Goal: Task Accomplishment & Management: Complete application form

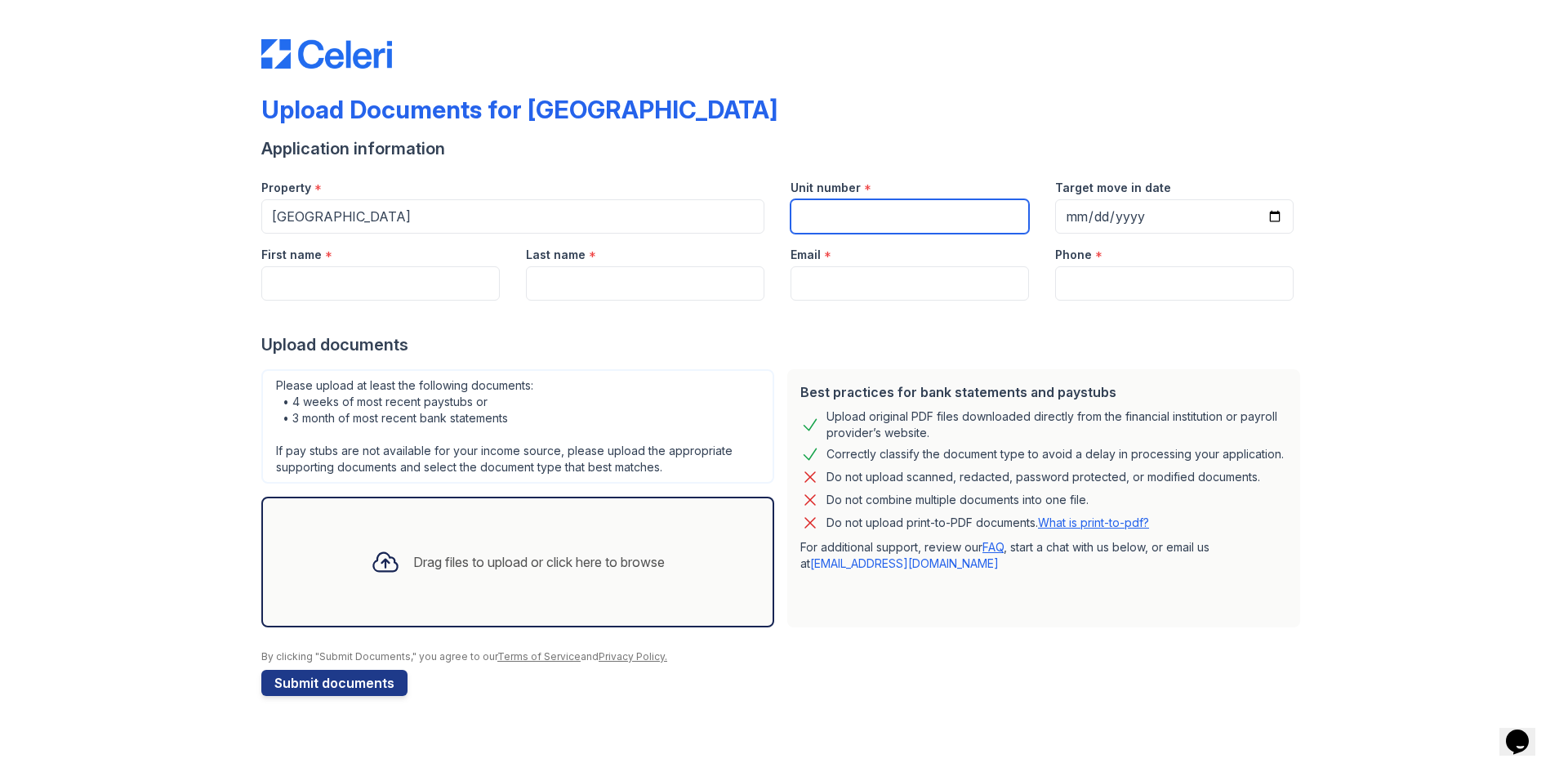
click at [929, 227] on input "Unit number" at bounding box center [909, 217] width 238 height 34
type input "145"
click at [510, 290] on div "First name *" at bounding box center [380, 267] width 265 height 67
drag, startPoint x: 494, startPoint y: 290, endPoint x: 495, endPoint y: 278, distance: 12.0
click at [495, 279] on input "First name" at bounding box center [380, 284] width 238 height 34
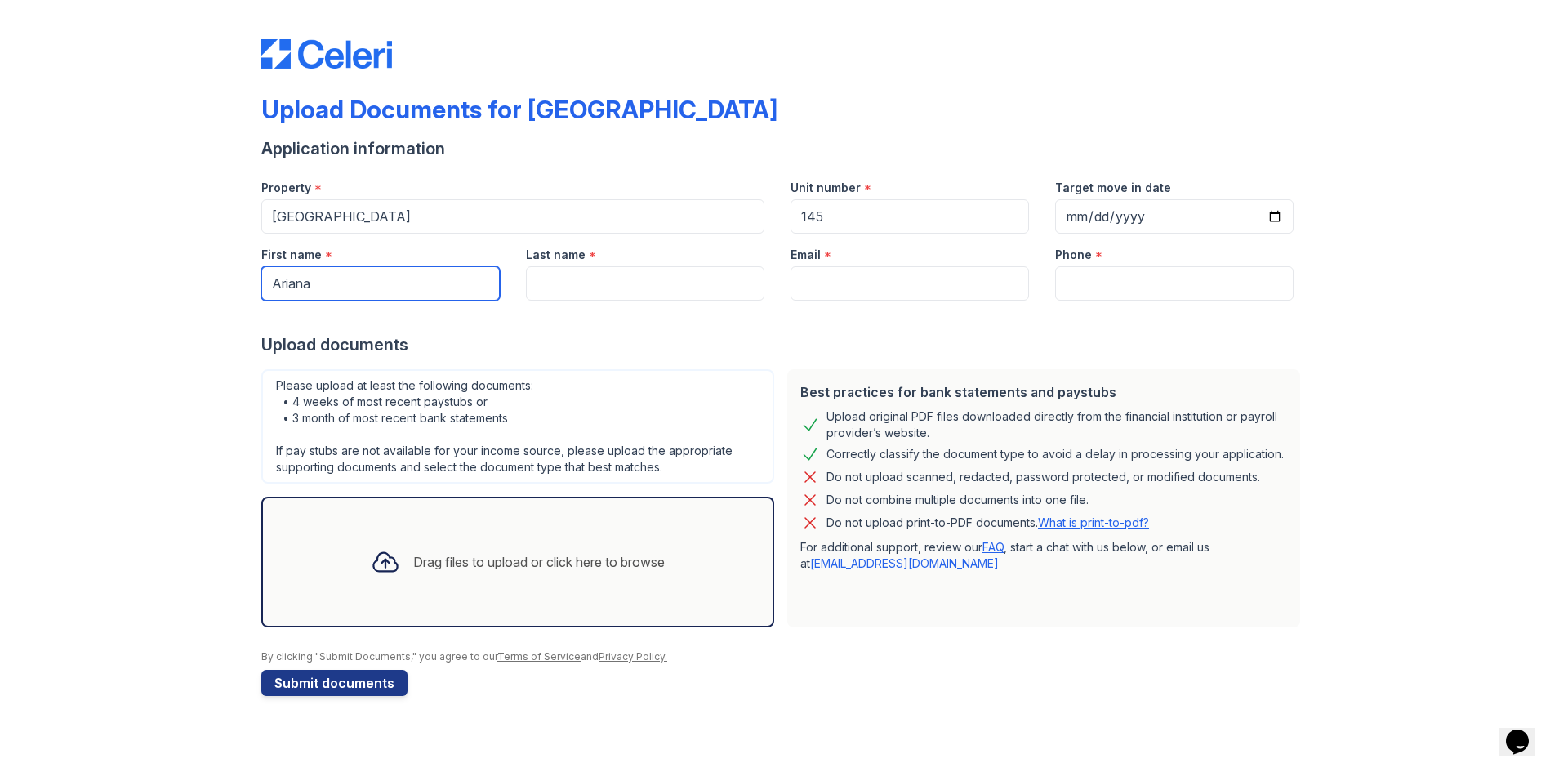
type input "Ariana"
click at [606, 287] on input "Last name" at bounding box center [645, 284] width 238 height 34
click at [586, 285] on input "Last name" at bounding box center [645, 284] width 238 height 34
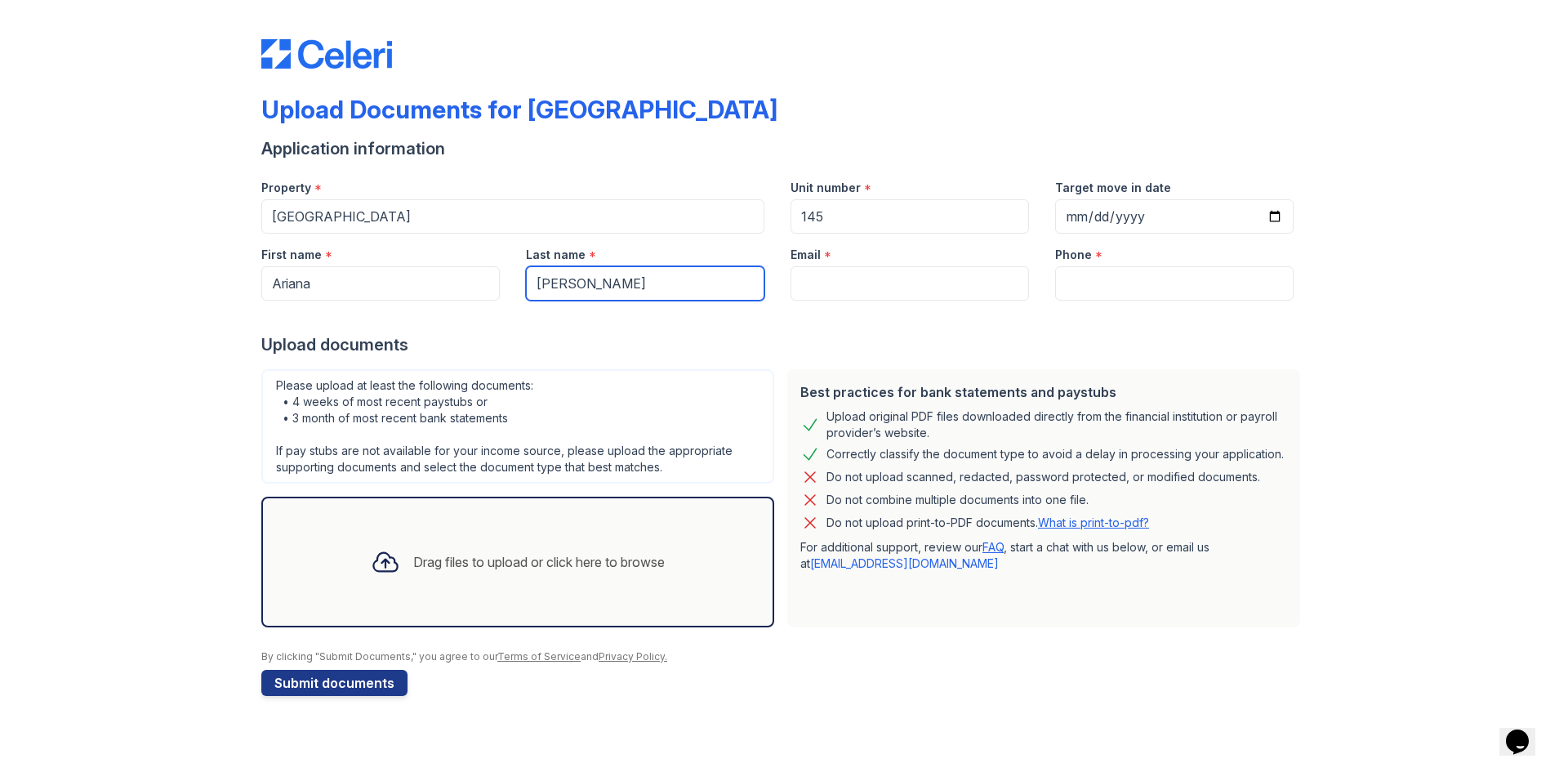
type input "[PERSON_NAME]"
click at [888, 289] on input "Email" at bounding box center [909, 284] width 238 height 34
paste input "[EMAIL_ADDRESS][DOMAIN_NAME]"
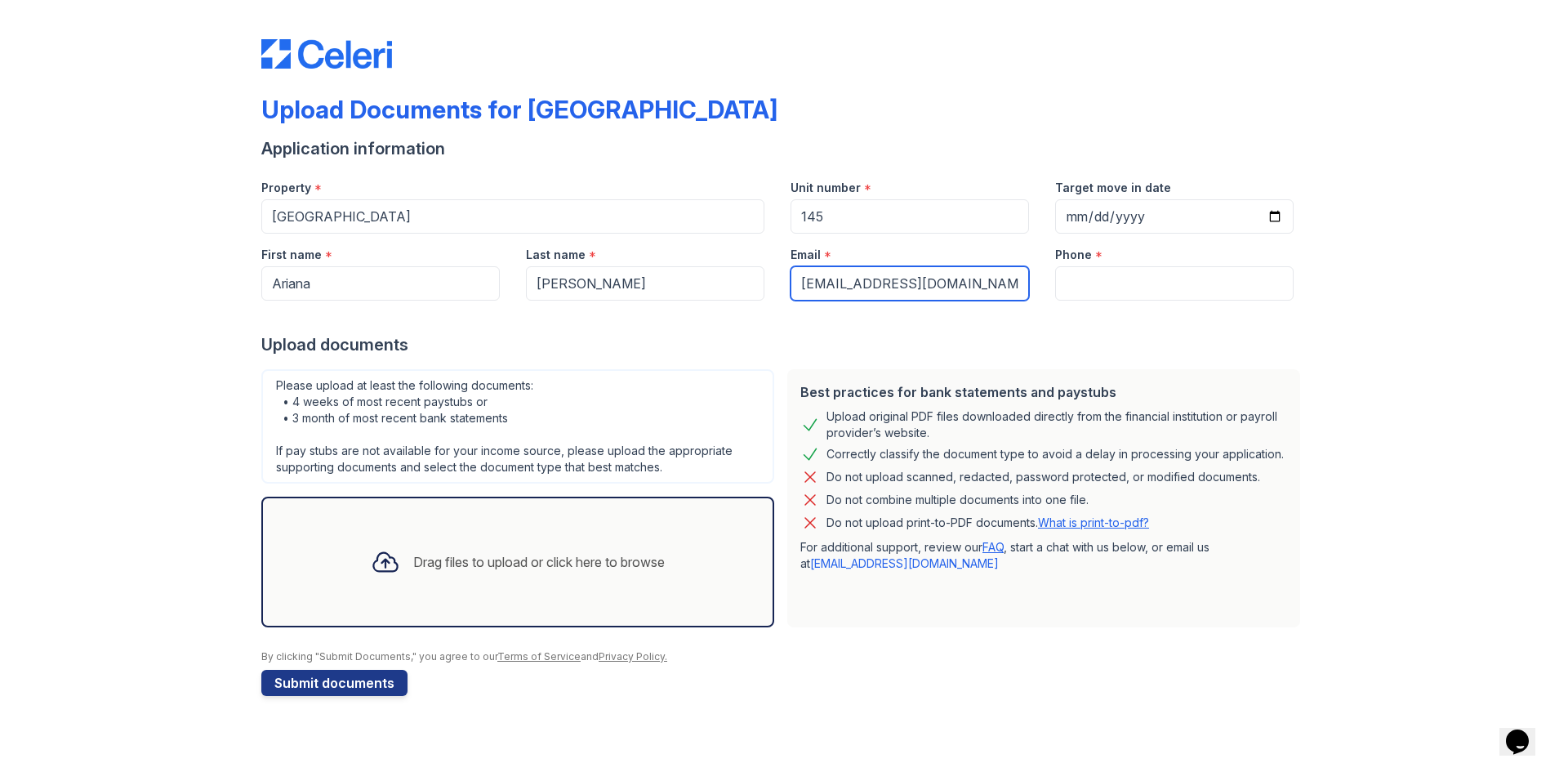
type input "[EMAIL_ADDRESS][DOMAIN_NAME]"
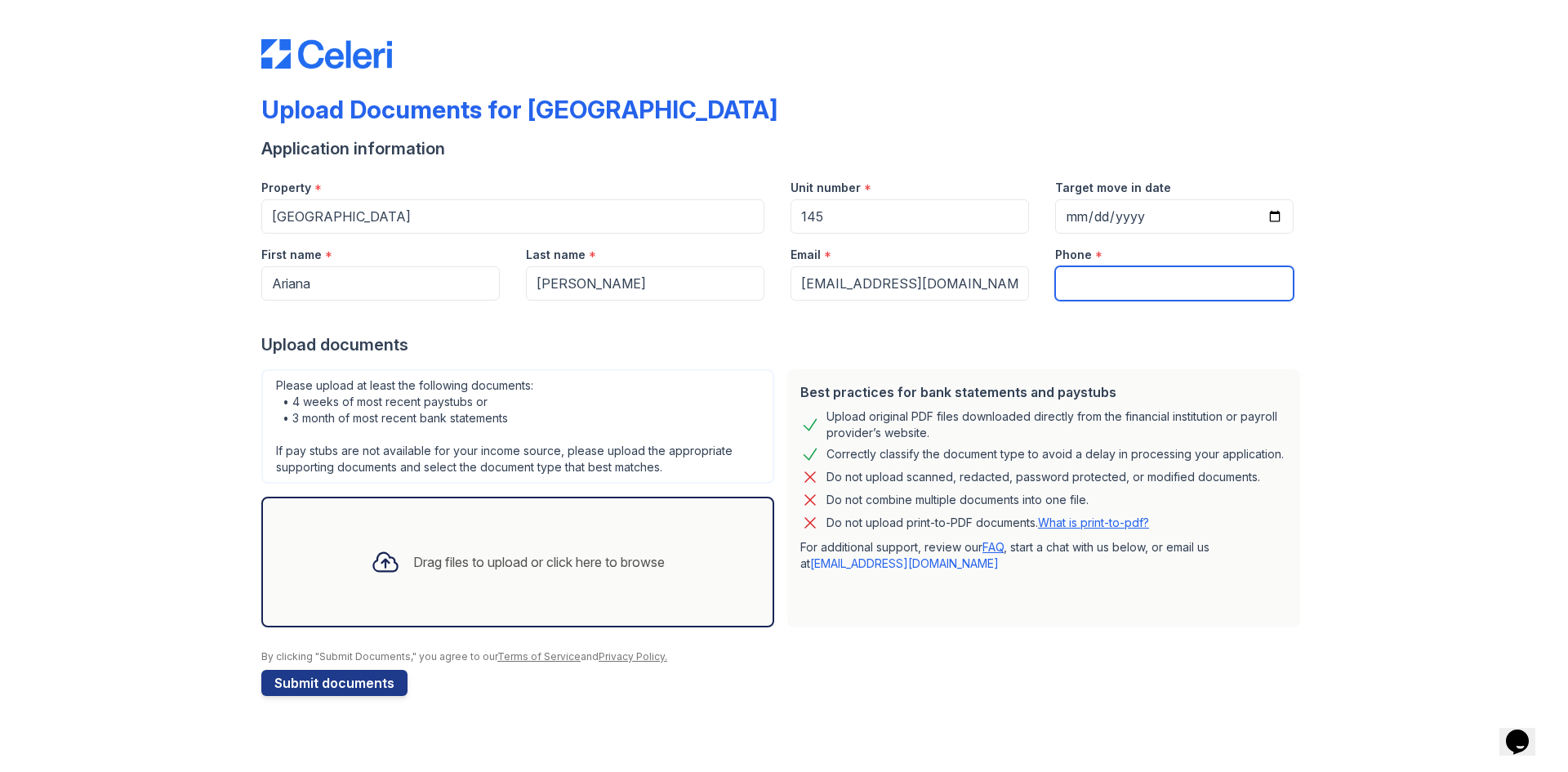
click at [1236, 290] on input "Phone" at bounding box center [1174, 284] width 238 height 34
paste input "(469) 531-5550"
type input "(469) 531-5550"
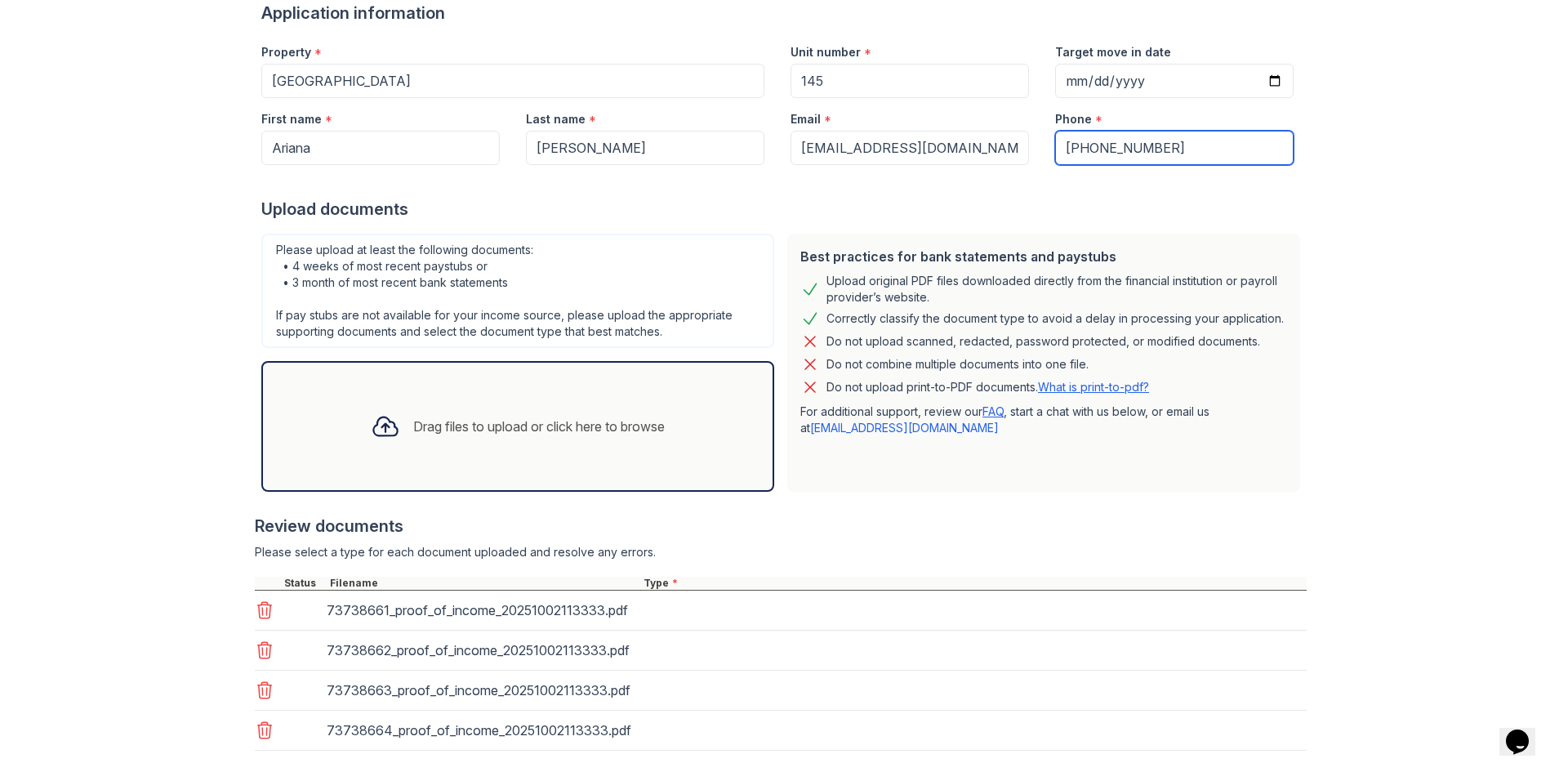
scroll to position [226, 0]
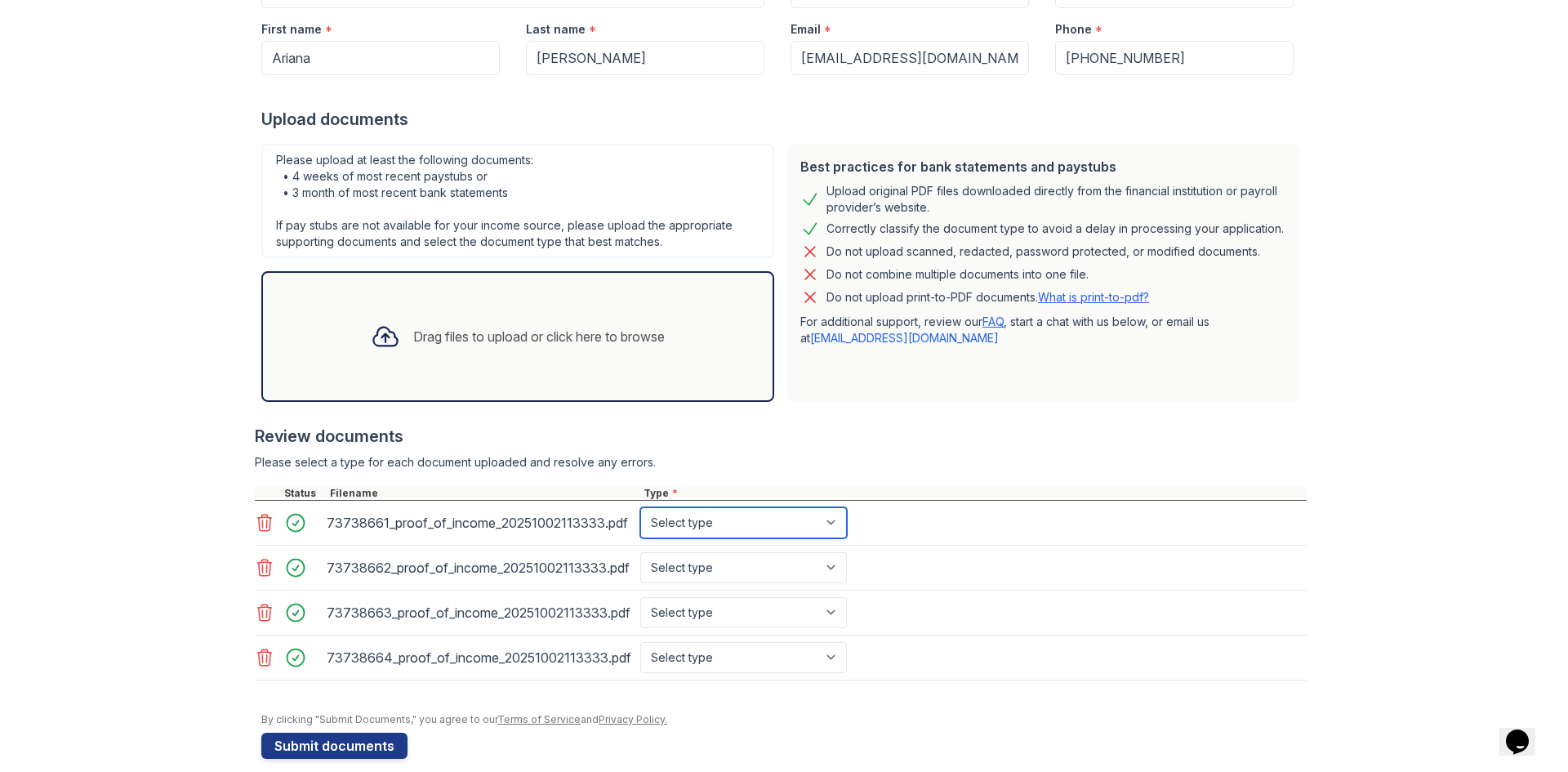
click at [793, 524] on select "Select type Paystub Bank Statement Offer Letter Tax Documents Benefit Award Let…" at bounding box center [744, 523] width 207 height 31
select select "paystub"
click at [640, 507] on select "Select type Paystub Bank Statement Offer Letter Tax Documents Benefit Award Let…" at bounding box center [744, 523] width 207 height 31
click at [687, 566] on select "Select type Paystub Bank Statement Offer Letter Tax Documents Benefit Award Let…" at bounding box center [744, 568] width 207 height 31
select select "paystub"
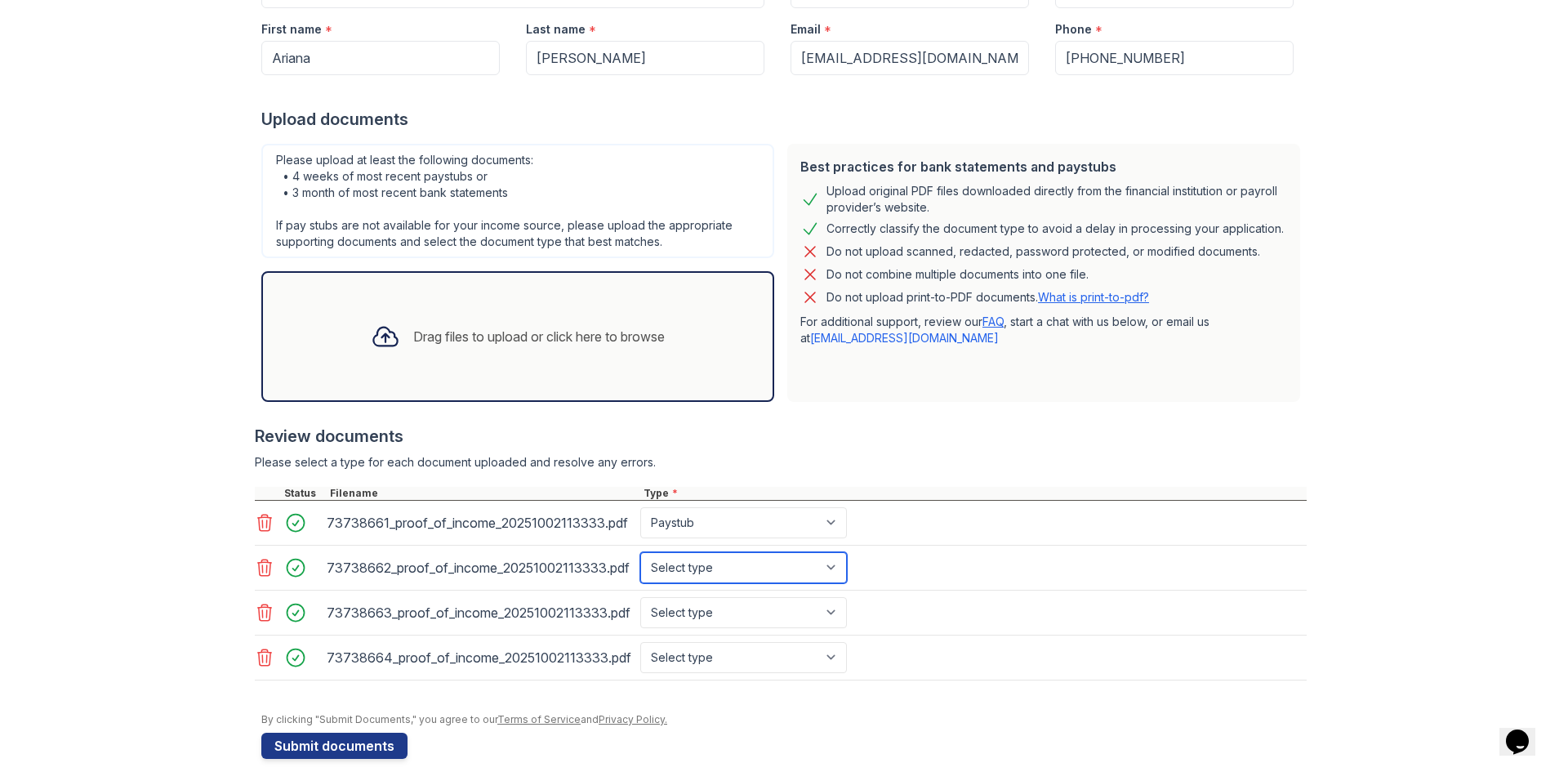
click at [640, 553] on select "Select type Paystub Bank Statement Offer Letter Tax Documents Benefit Award Let…" at bounding box center [744, 568] width 207 height 31
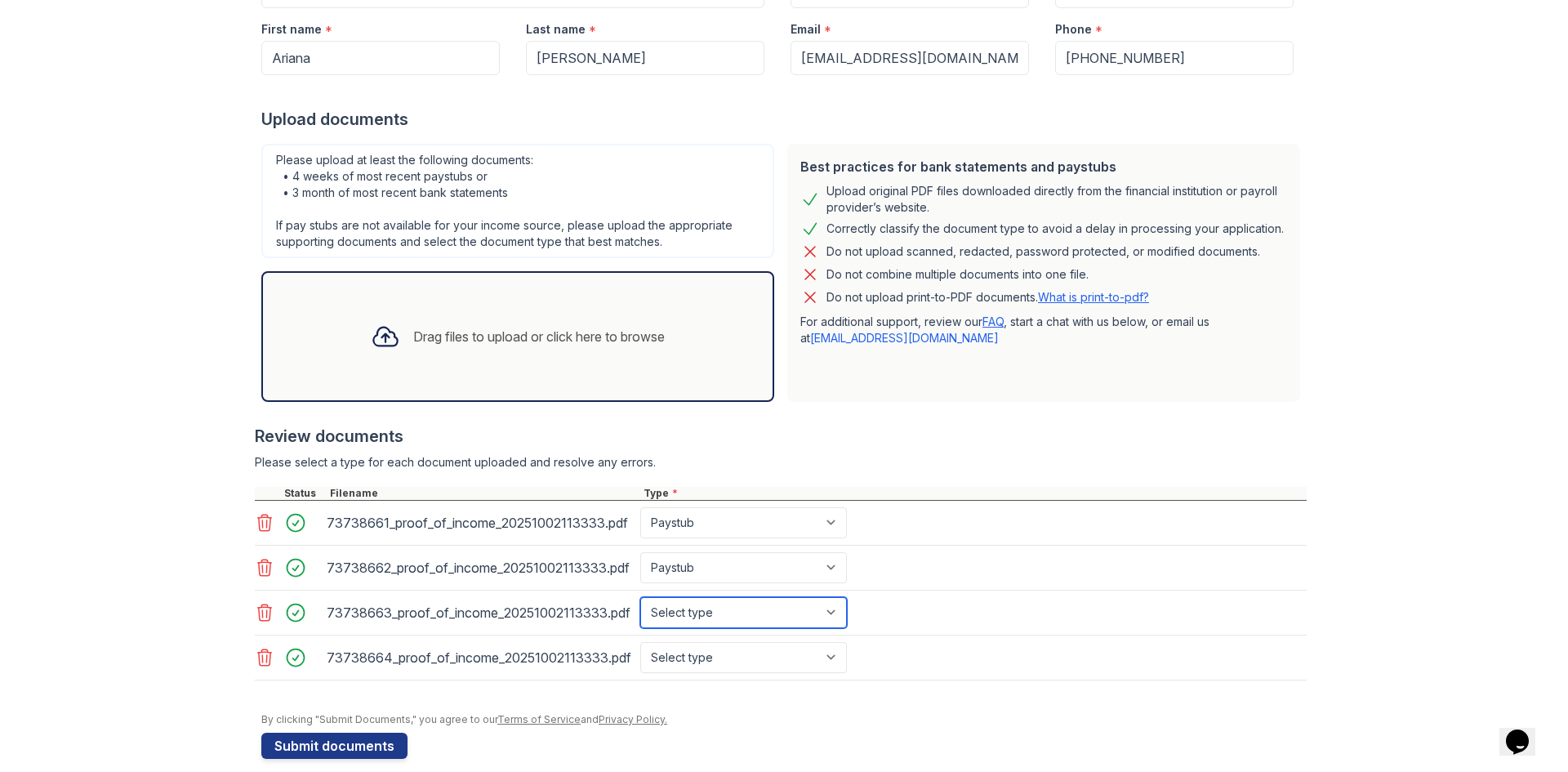
click at [669, 612] on select "Select type Paystub Bank Statement Offer Letter Tax Documents Benefit Award Let…" at bounding box center [744, 613] width 207 height 31
select select "paystub"
click at [640, 597] on select "Select type Paystub Bank Statement Offer Letter Tax Documents Benefit Award Let…" at bounding box center [744, 613] width 207 height 31
click at [765, 652] on select "Select type Paystub Bank Statement Offer Letter Tax Documents Benefit Award Let…" at bounding box center [744, 658] width 207 height 31
select select "paystub"
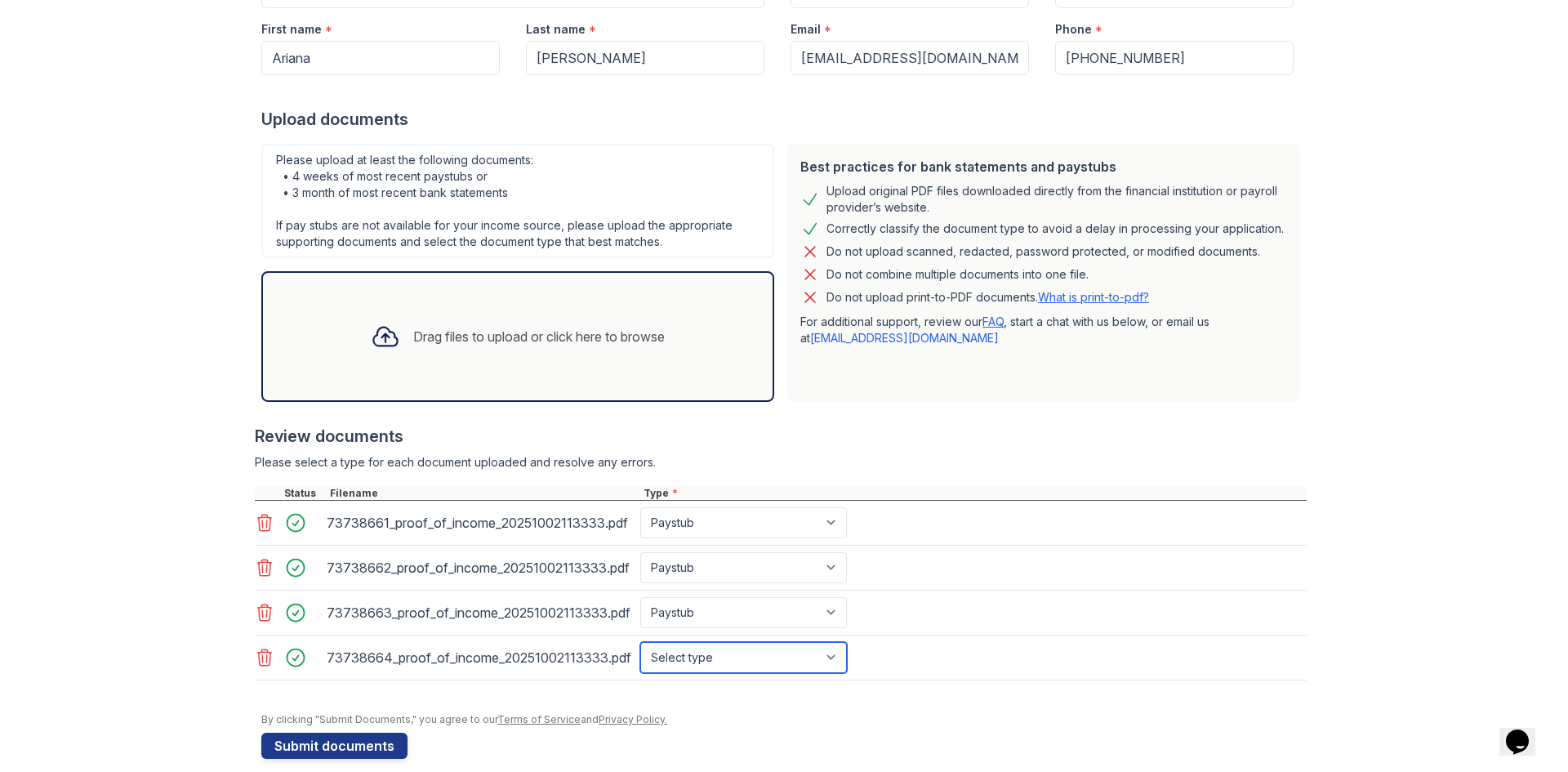
click at [640, 642] on select "Select type Paystub Bank Statement Offer Letter Tax Documents Benefit Award Let…" at bounding box center [744, 658] width 207 height 31
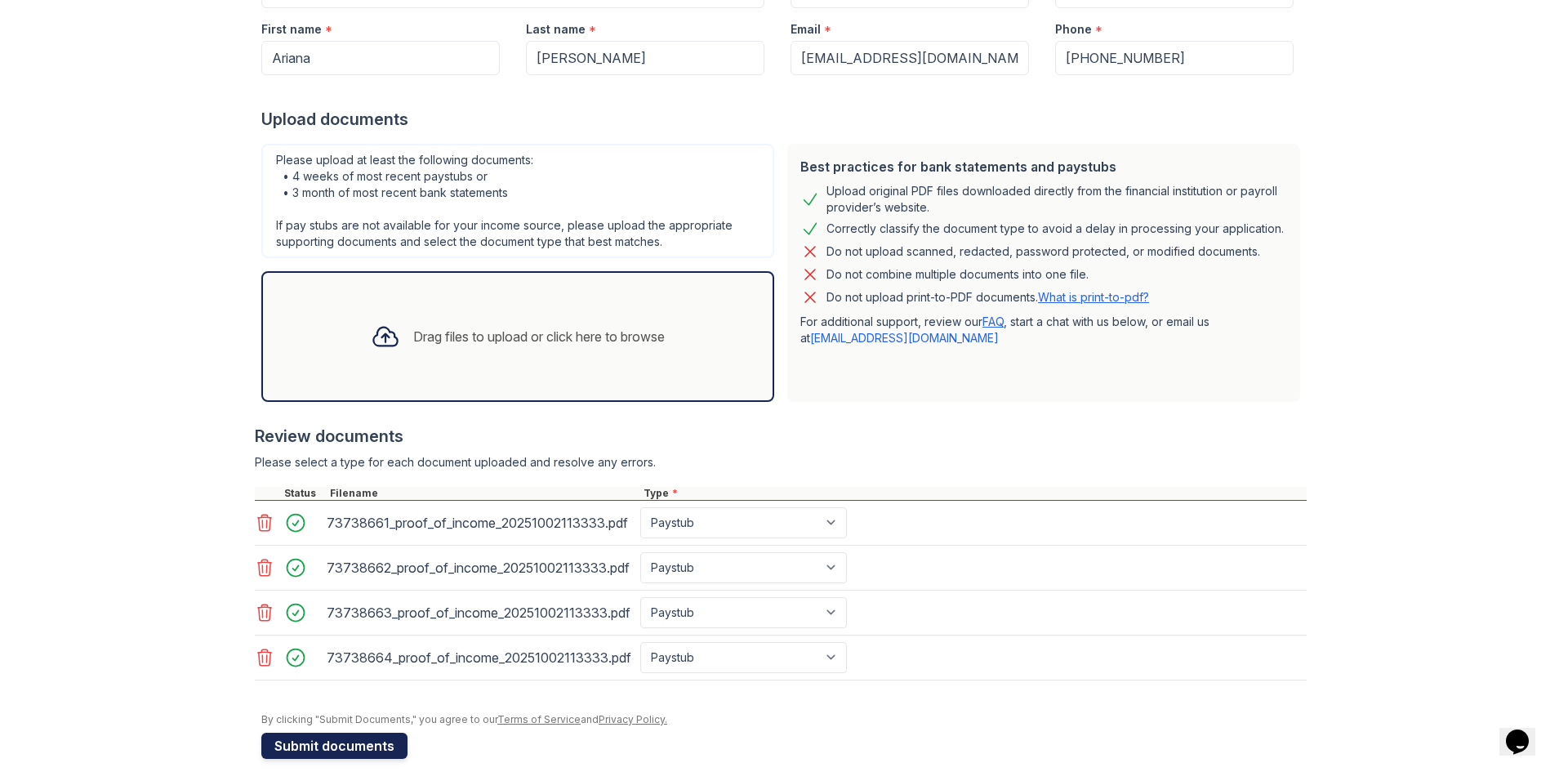
click at [370, 741] on button "Submit documents" at bounding box center [334, 746] width 146 height 26
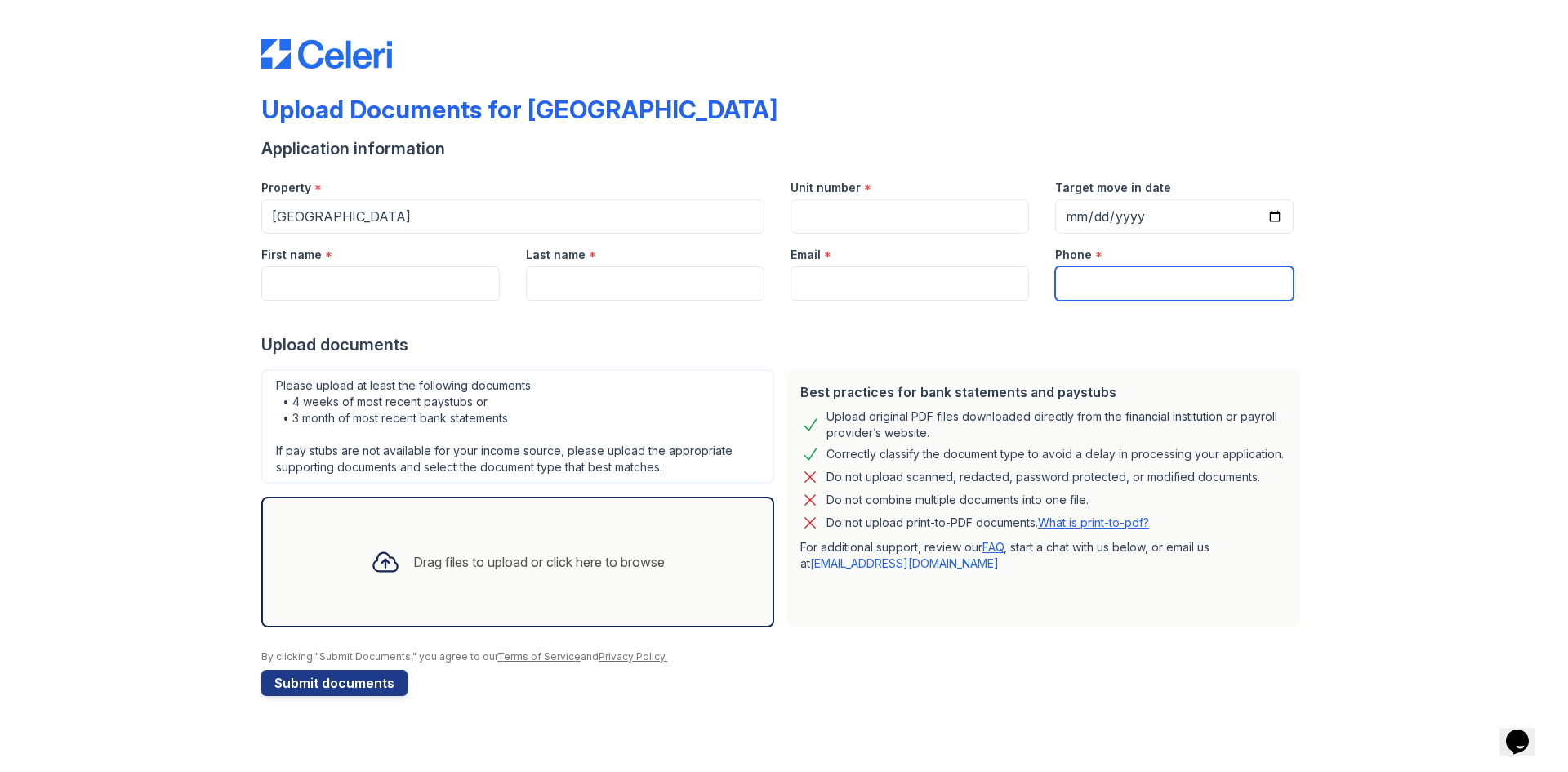
drag, startPoint x: 1106, startPoint y: 278, endPoint x: 1101, endPoint y: 255, distance: 23.5
click at [1106, 278] on input "Phone" at bounding box center [1174, 284] width 238 height 34
paste input "(469) 531-5550"
type input "(469) 531-5550"
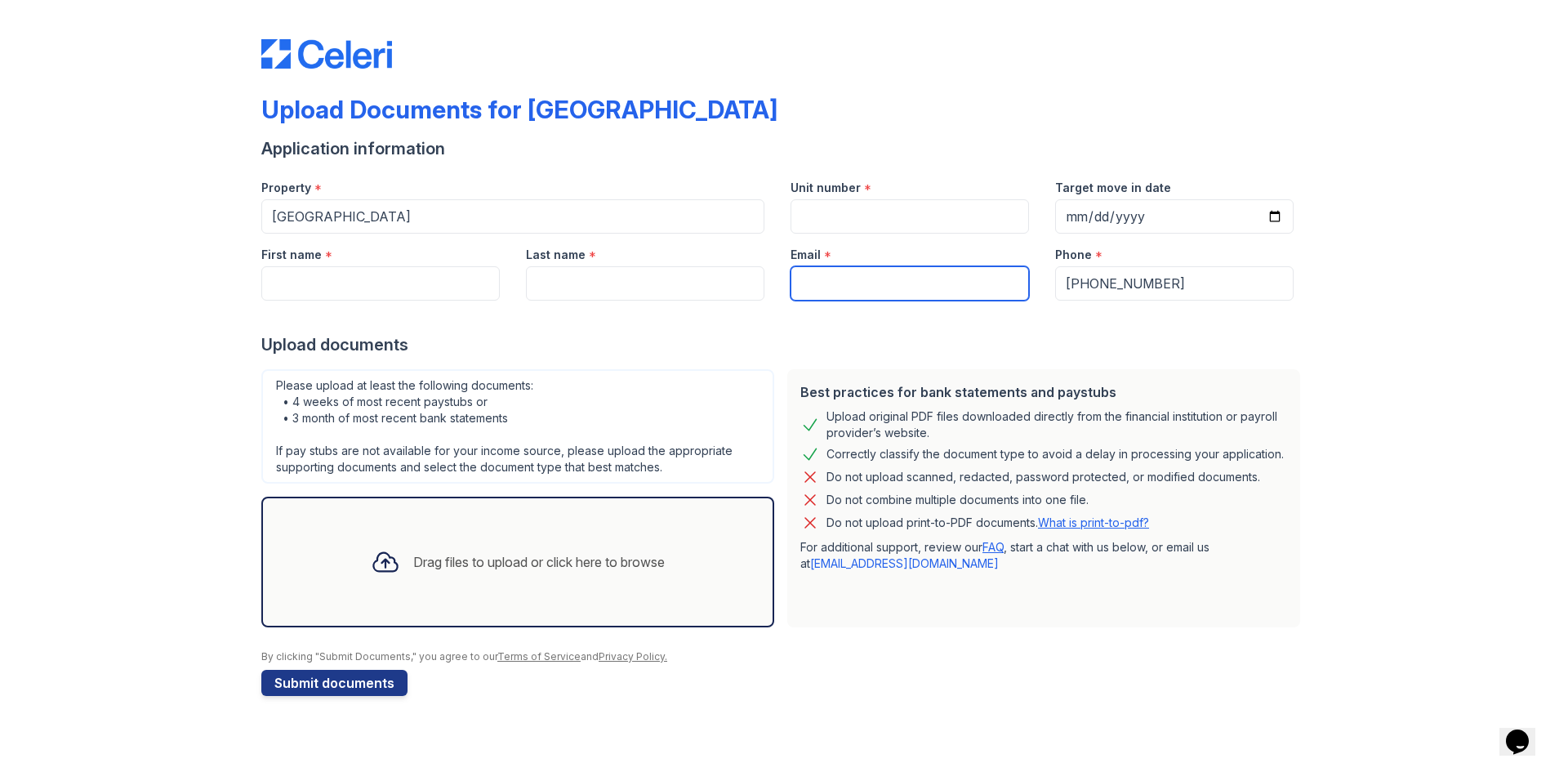
drag, startPoint x: 907, startPoint y: 282, endPoint x: 908, endPoint y: 267, distance: 15.0
click at [908, 267] on input "Email" at bounding box center [909, 284] width 238 height 34
type input "[EMAIL_ADDRESS][DOMAIN_NAME]"
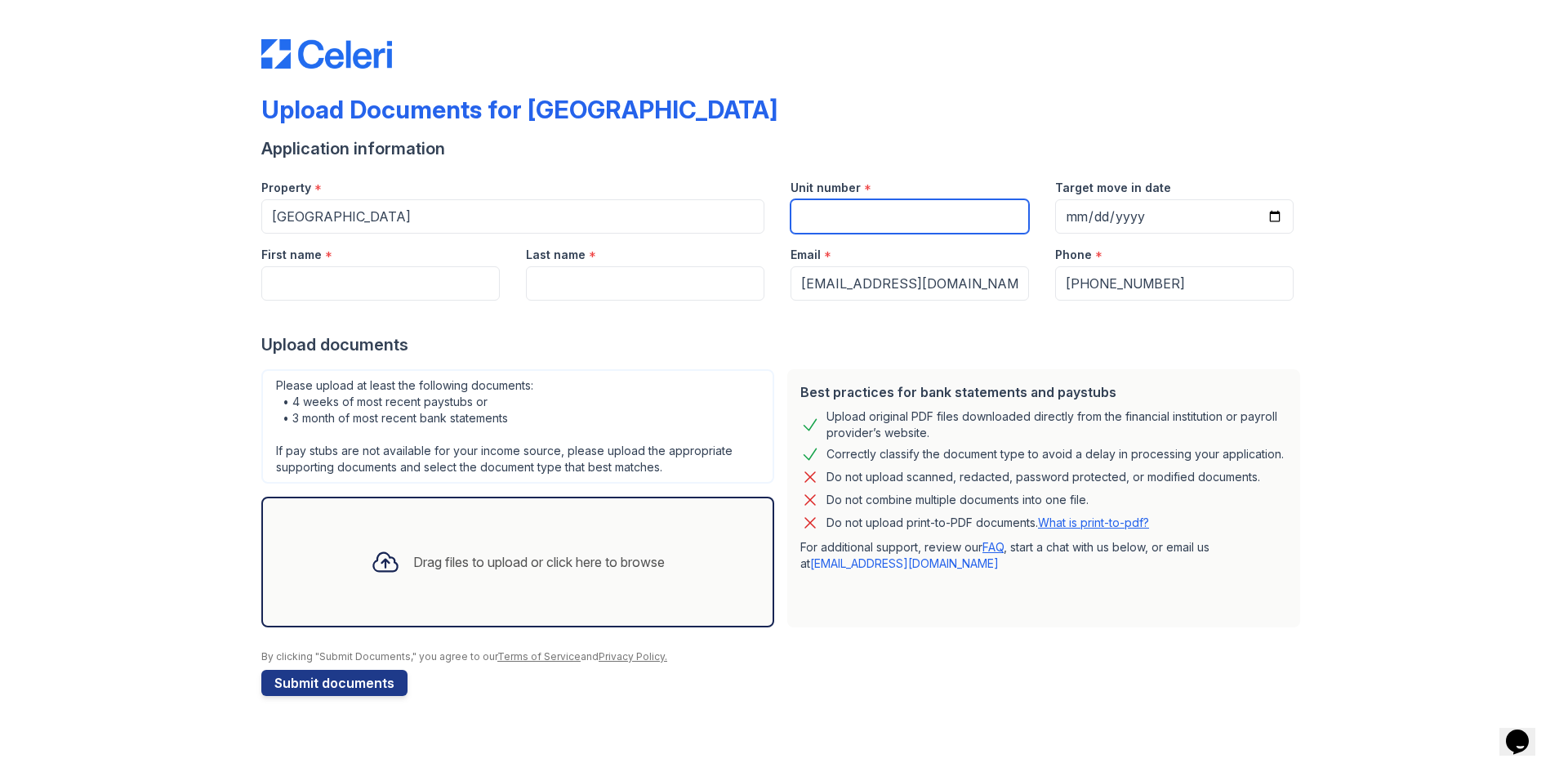
click at [816, 217] on input "Unit number" at bounding box center [909, 217] width 238 height 34
type input "145"
click at [447, 279] on input "First name" at bounding box center [380, 284] width 238 height 34
type input "E"
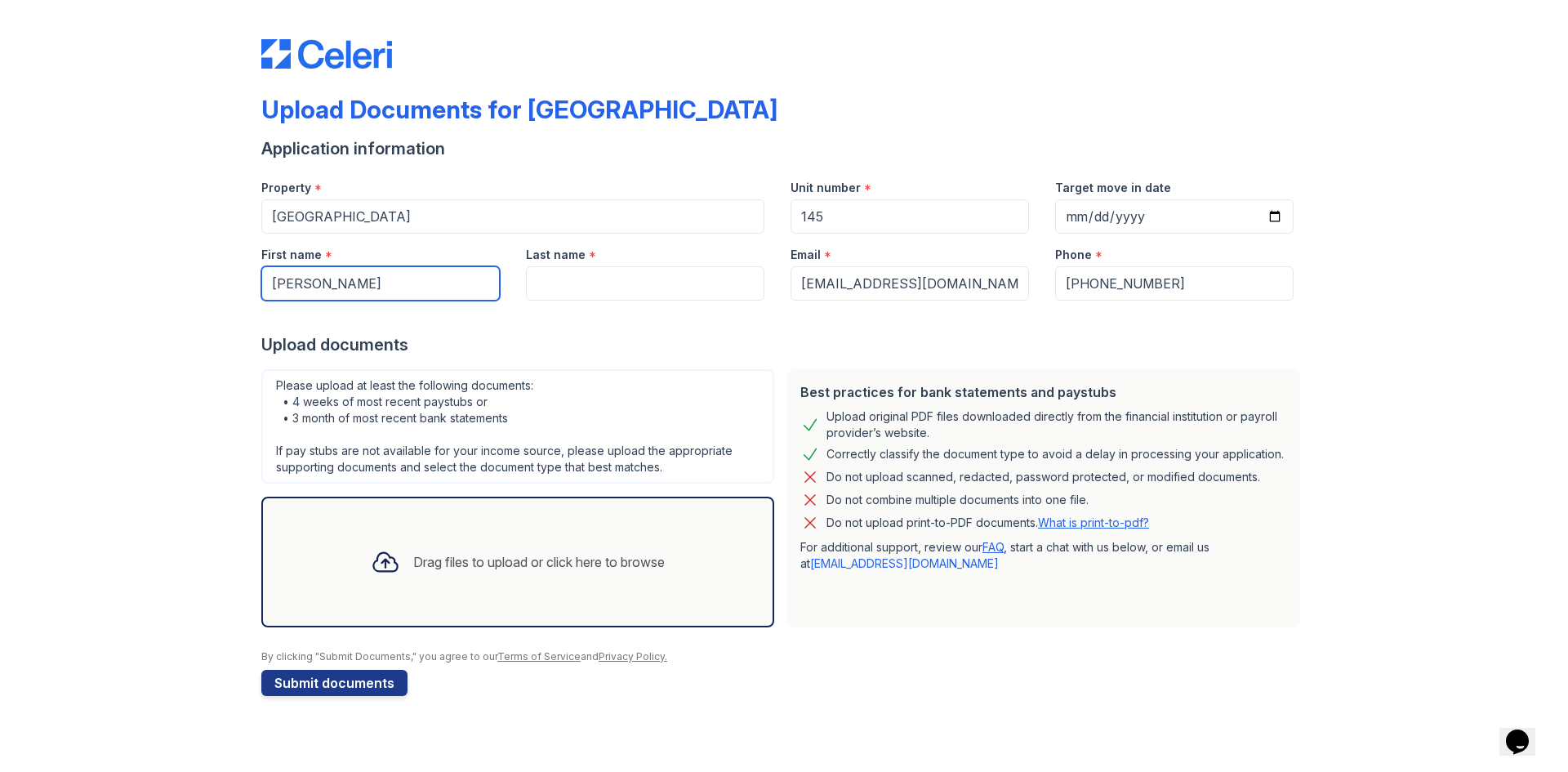
type input "Sergio"
click at [628, 288] on input "Last name" at bounding box center [645, 284] width 238 height 34
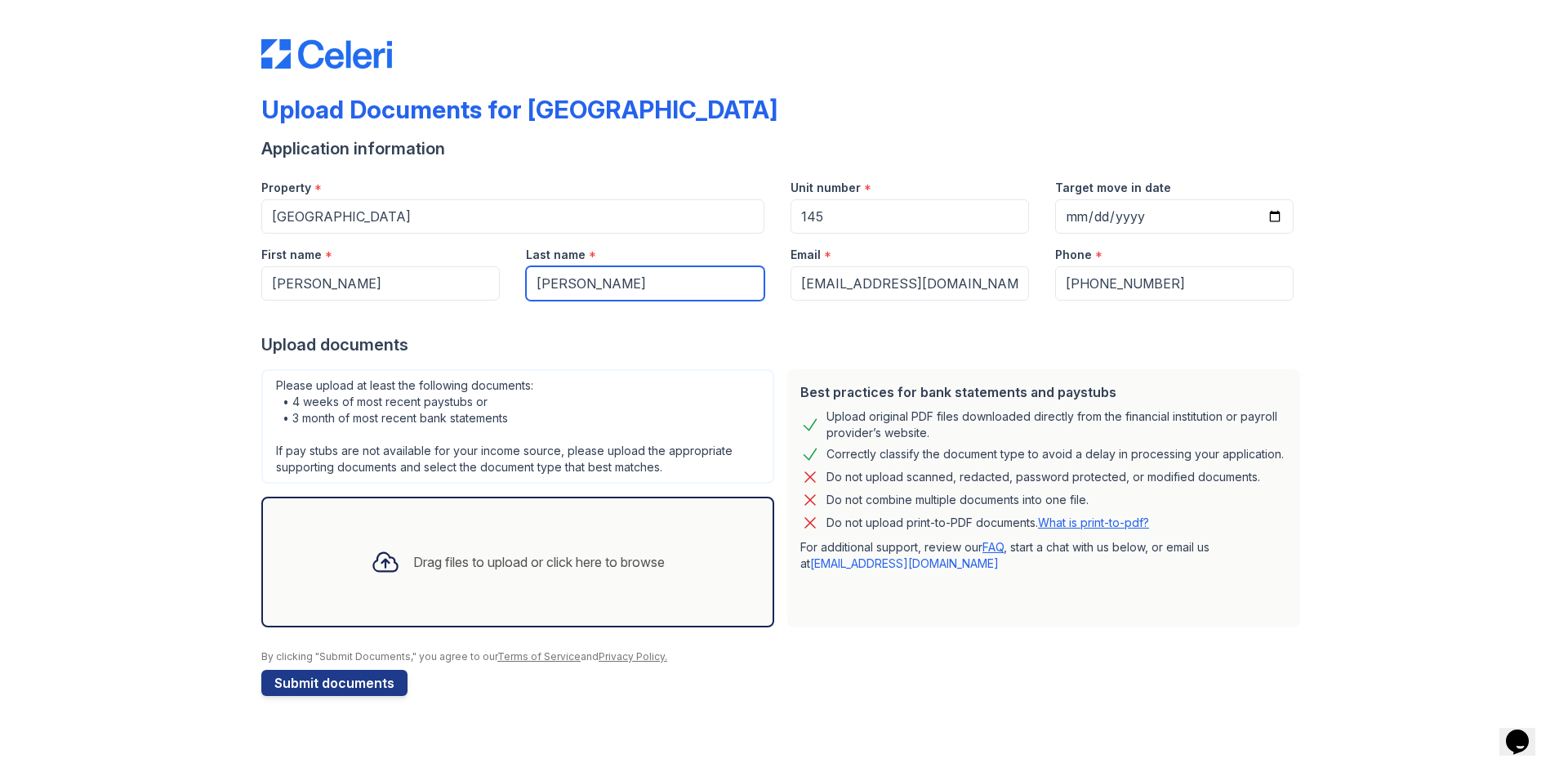
type input "Escobar"
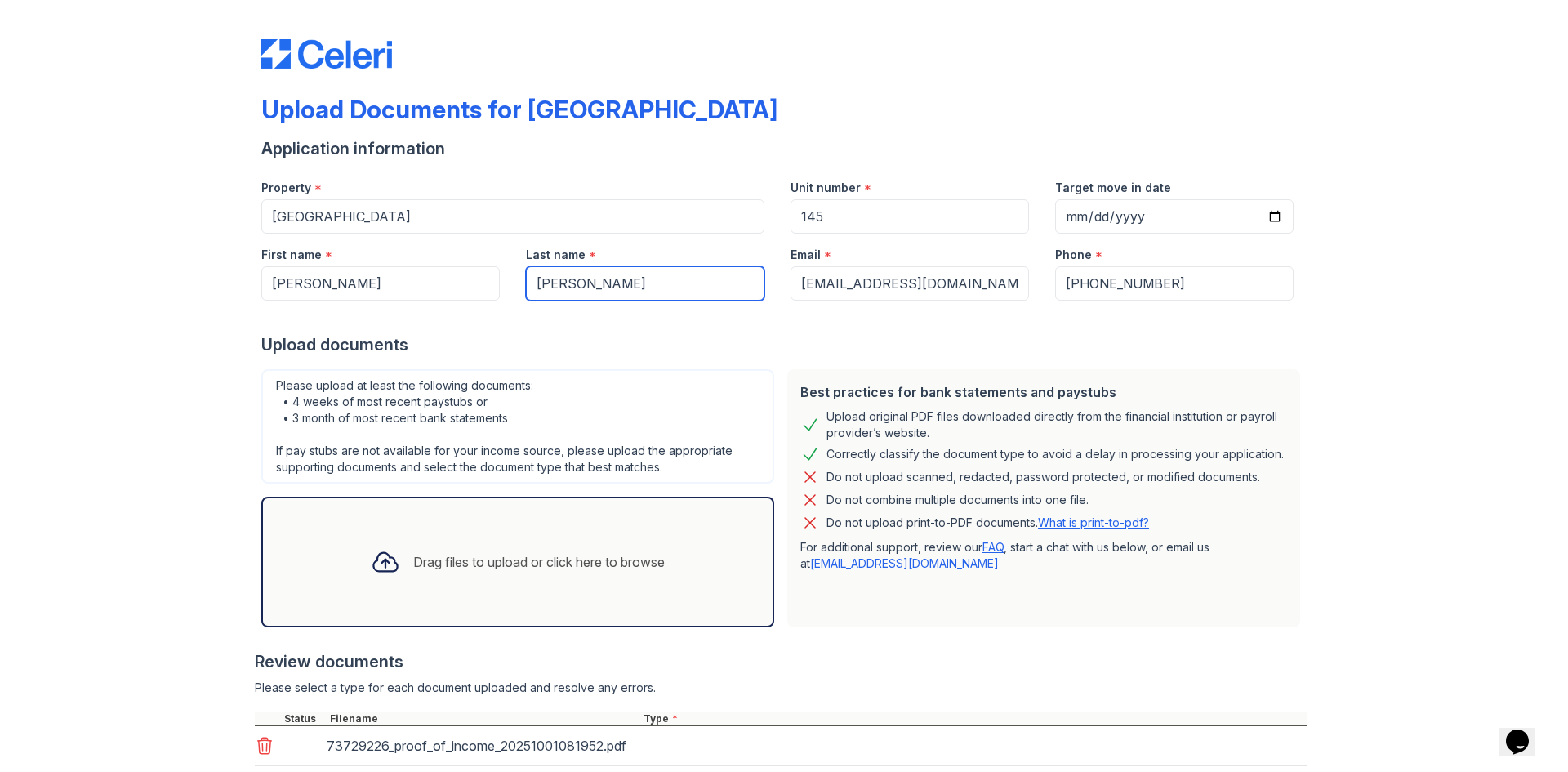
scroll to position [226, 0]
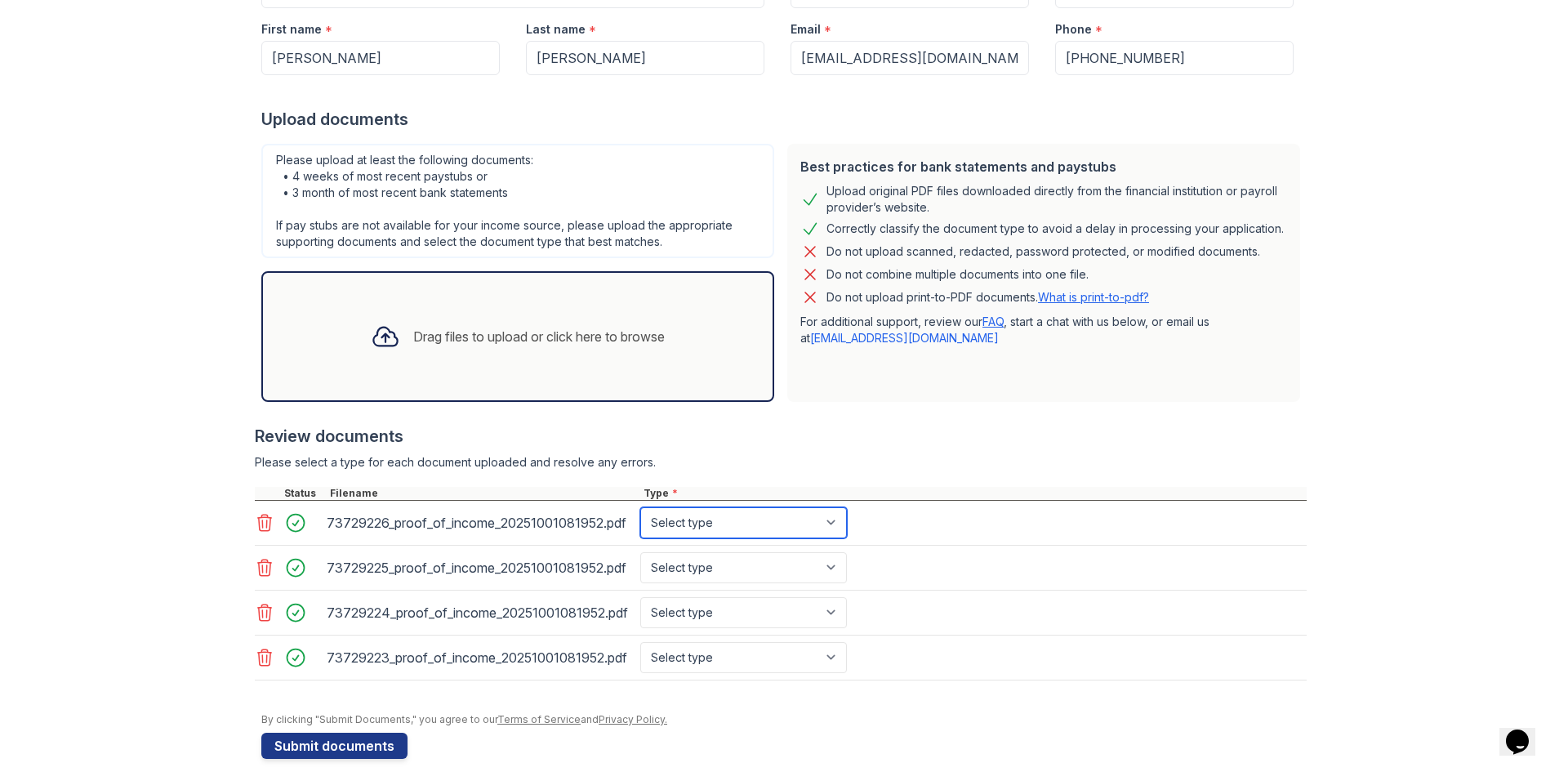
click at [765, 524] on select "Select type Paystub Bank Statement Offer Letter Tax Documents Benefit Award Let…" at bounding box center [744, 523] width 207 height 31
click at [640, 507] on select "Select type Paystub Bank Statement Offer Letter Tax Documents Benefit Award Let…" at bounding box center [744, 523] width 207 height 31
click at [753, 522] on select "Select type Paystub Bank Statement Offer Letter Tax Documents Benefit Award Let…" at bounding box center [744, 523] width 207 height 31
select select "paystub"
click at [640, 507] on select "Select type Paystub Bank Statement Offer Letter Tax Documents Benefit Award Let…" at bounding box center [744, 523] width 207 height 31
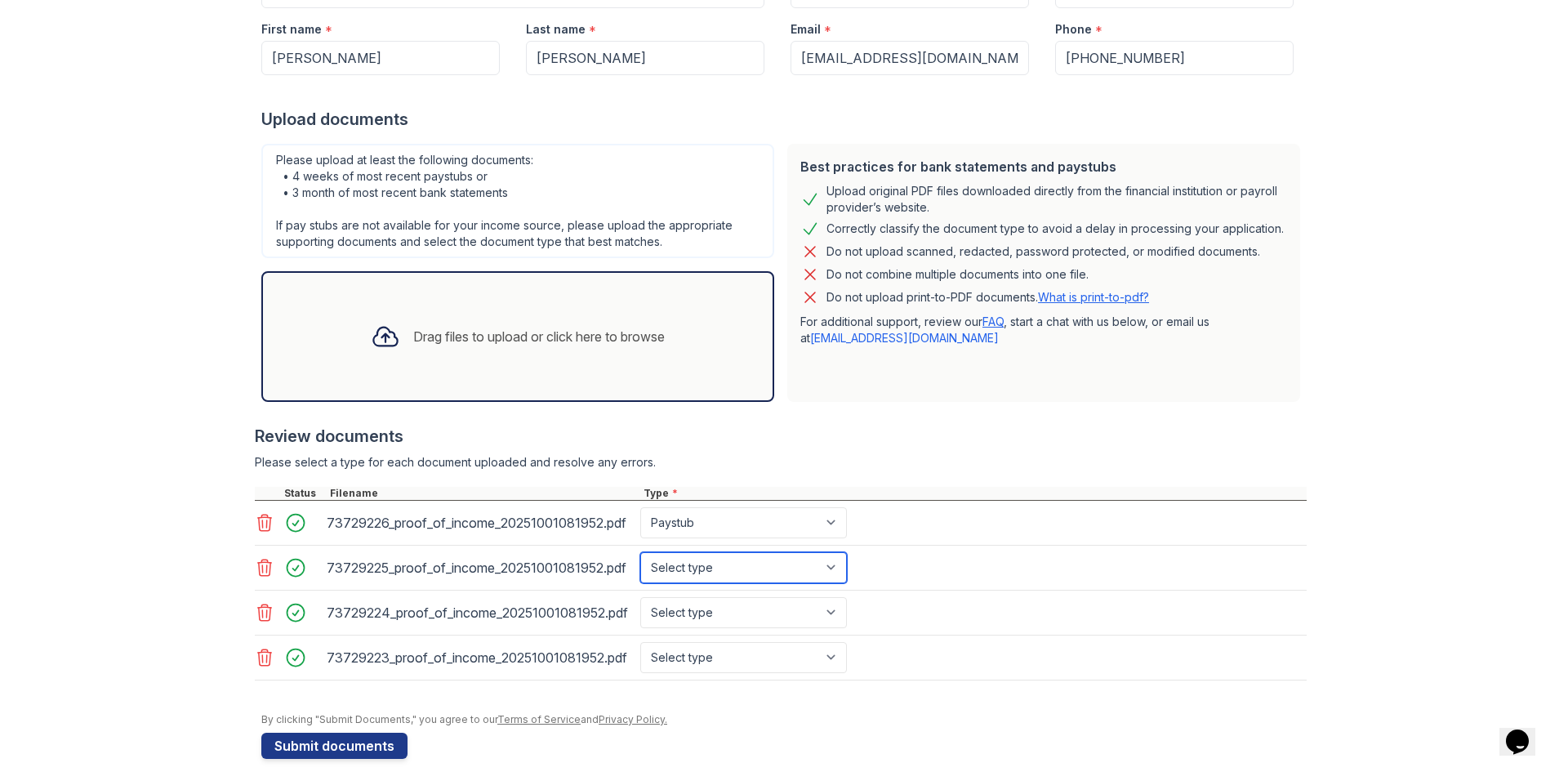
click at [727, 563] on select "Select type Paystub Bank Statement Offer Letter Tax Documents Benefit Award Let…" at bounding box center [744, 568] width 207 height 31
select select "paystub"
click at [640, 553] on select "Select type Paystub Bank Statement Offer Letter Tax Documents Benefit Award Let…" at bounding box center [744, 568] width 207 height 31
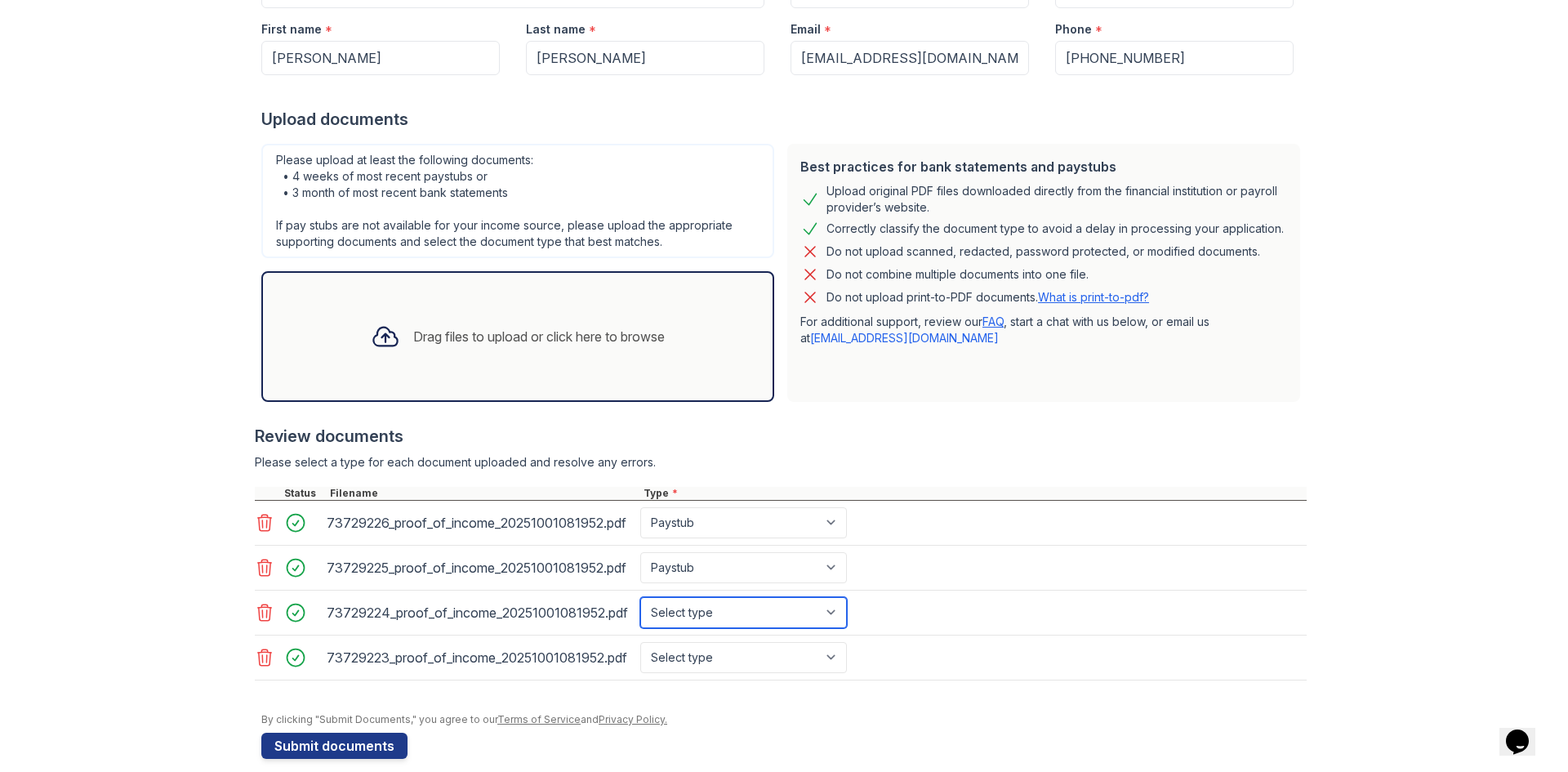
click at [707, 609] on select "Select type Paystub Bank Statement Offer Letter Tax Documents Benefit Award Let…" at bounding box center [744, 613] width 207 height 31
select select "paystub"
click at [640, 597] on select "Select type Paystub Bank Statement Offer Letter Tax Documents Benefit Award Let…" at bounding box center [744, 613] width 207 height 31
click at [703, 660] on select "Select type Paystub Bank Statement Offer Letter Tax Documents Benefit Award Let…" at bounding box center [744, 658] width 207 height 31
select select "paystub"
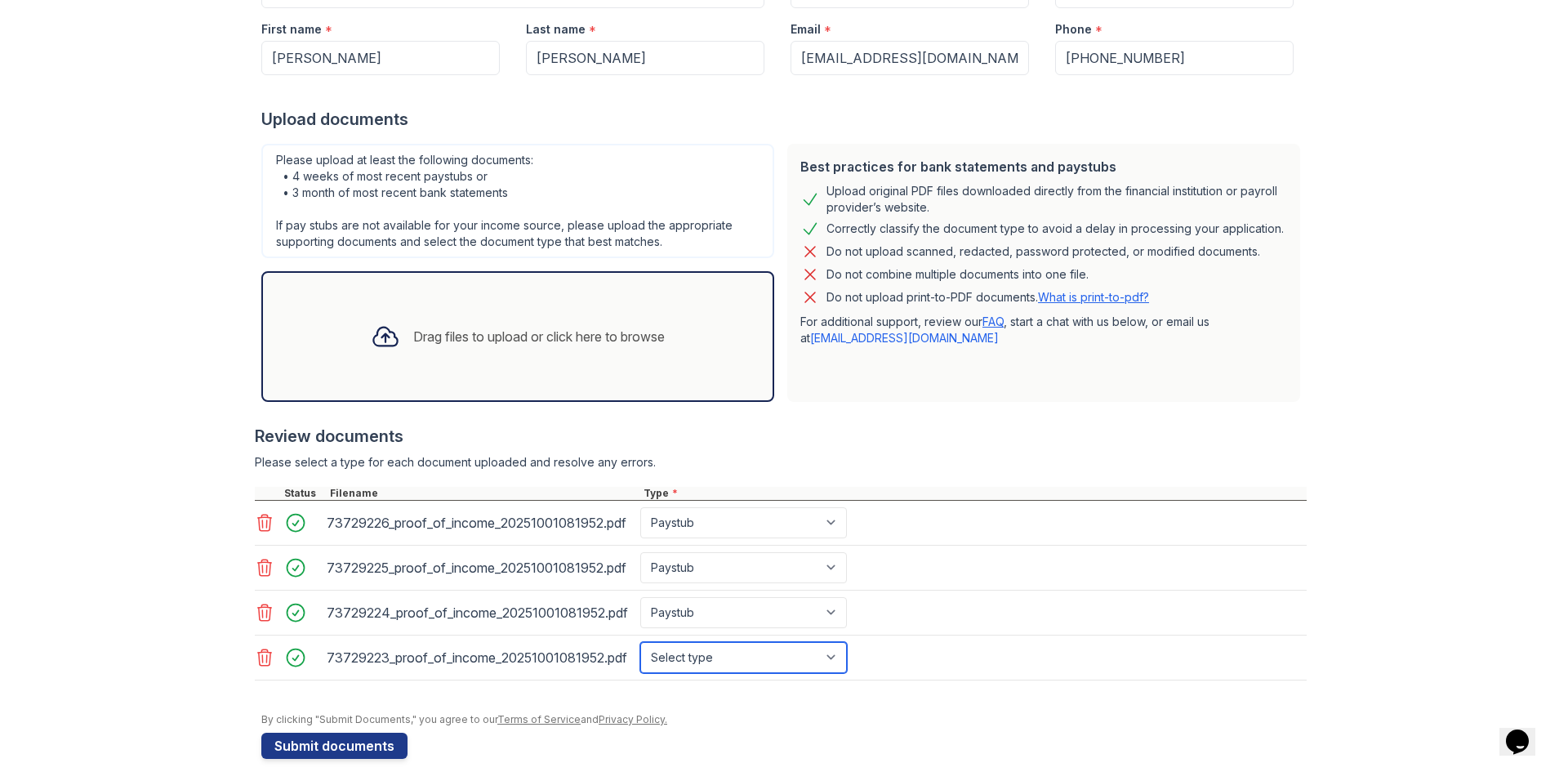
click at [640, 642] on select "Select type Paystub Bank Statement Offer Letter Tax Documents Benefit Award Let…" at bounding box center [744, 658] width 207 height 31
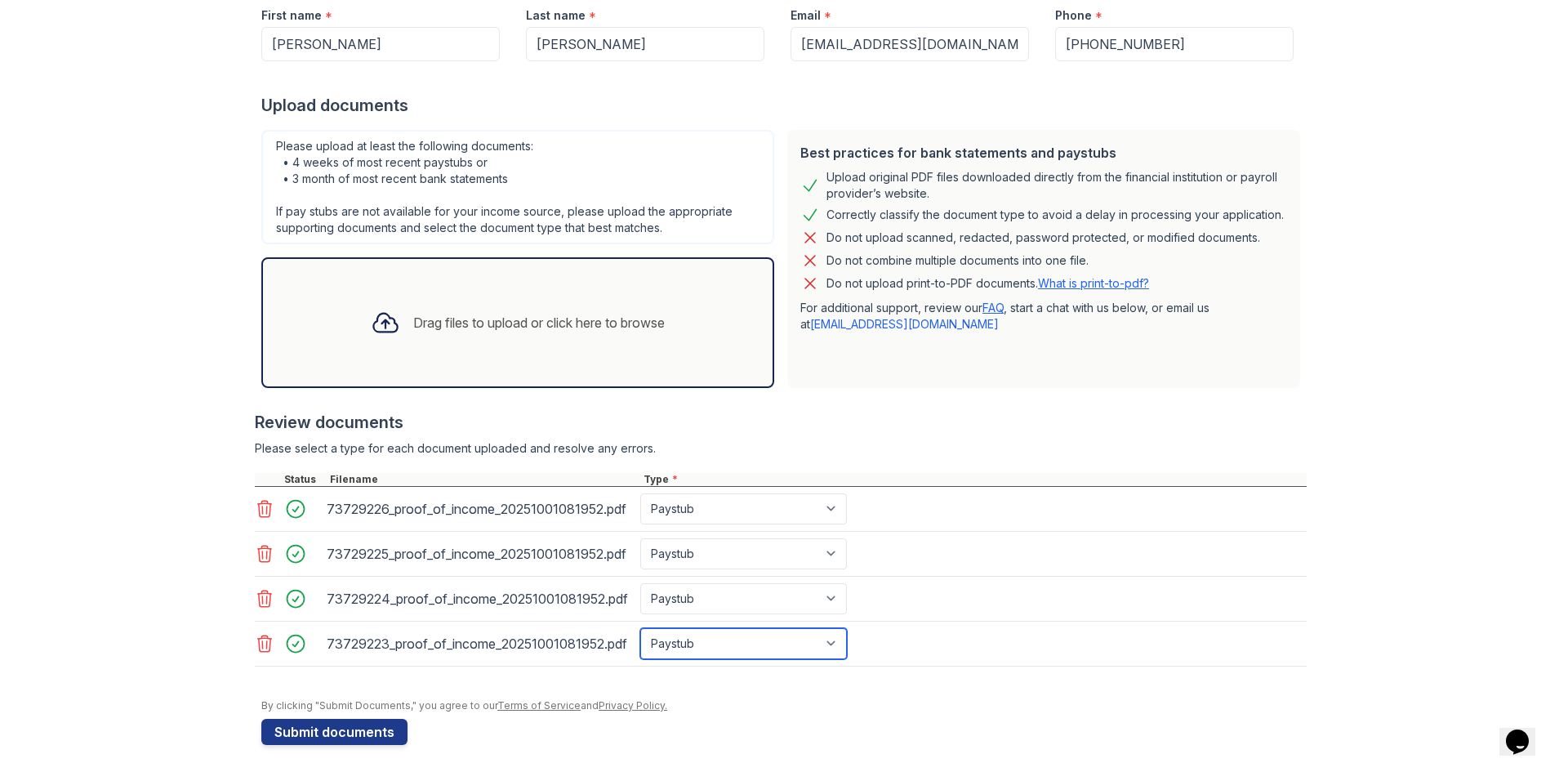
scroll to position [246, 0]
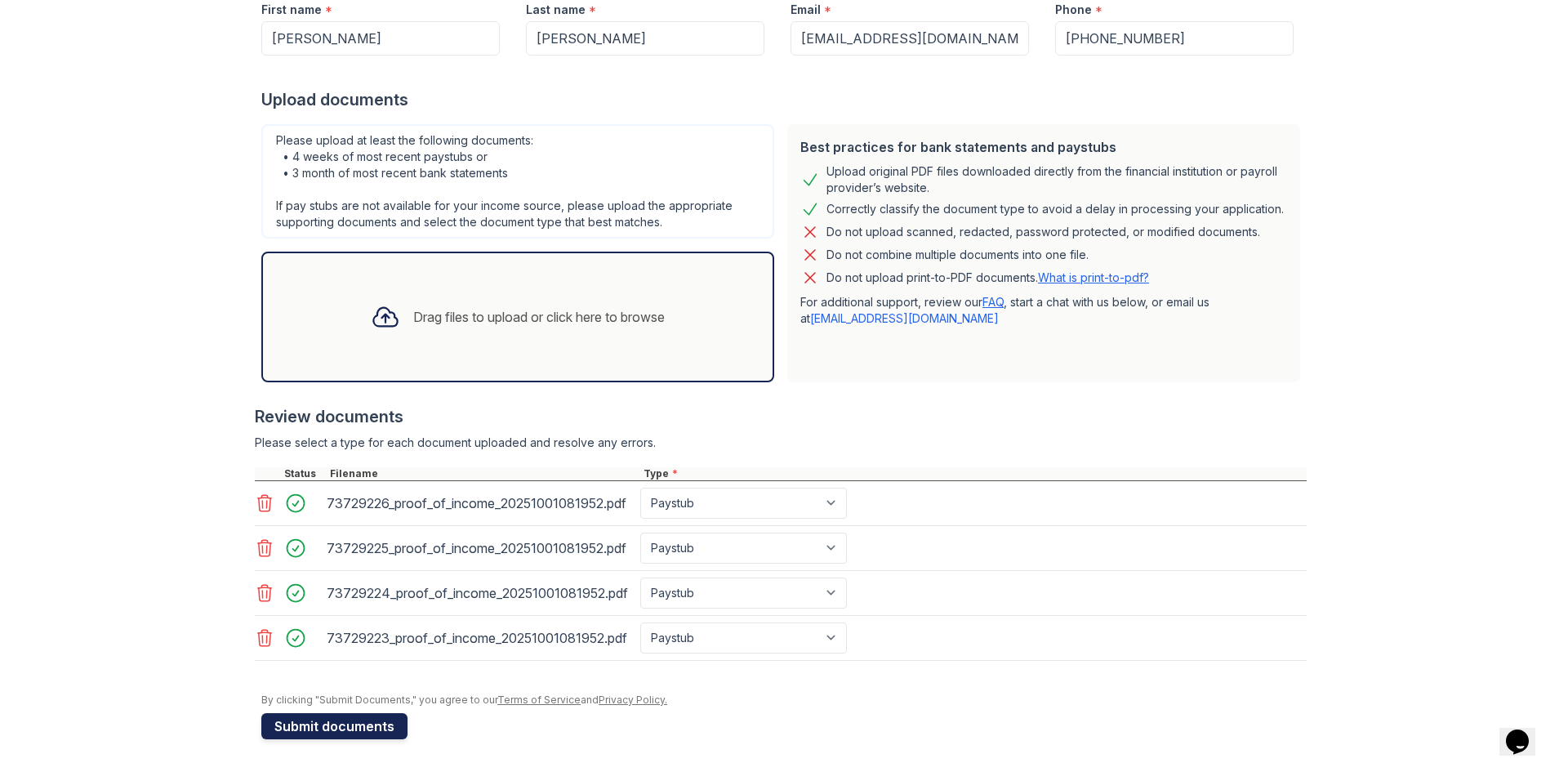
click at [303, 736] on button "Submit documents" at bounding box center [334, 726] width 146 height 26
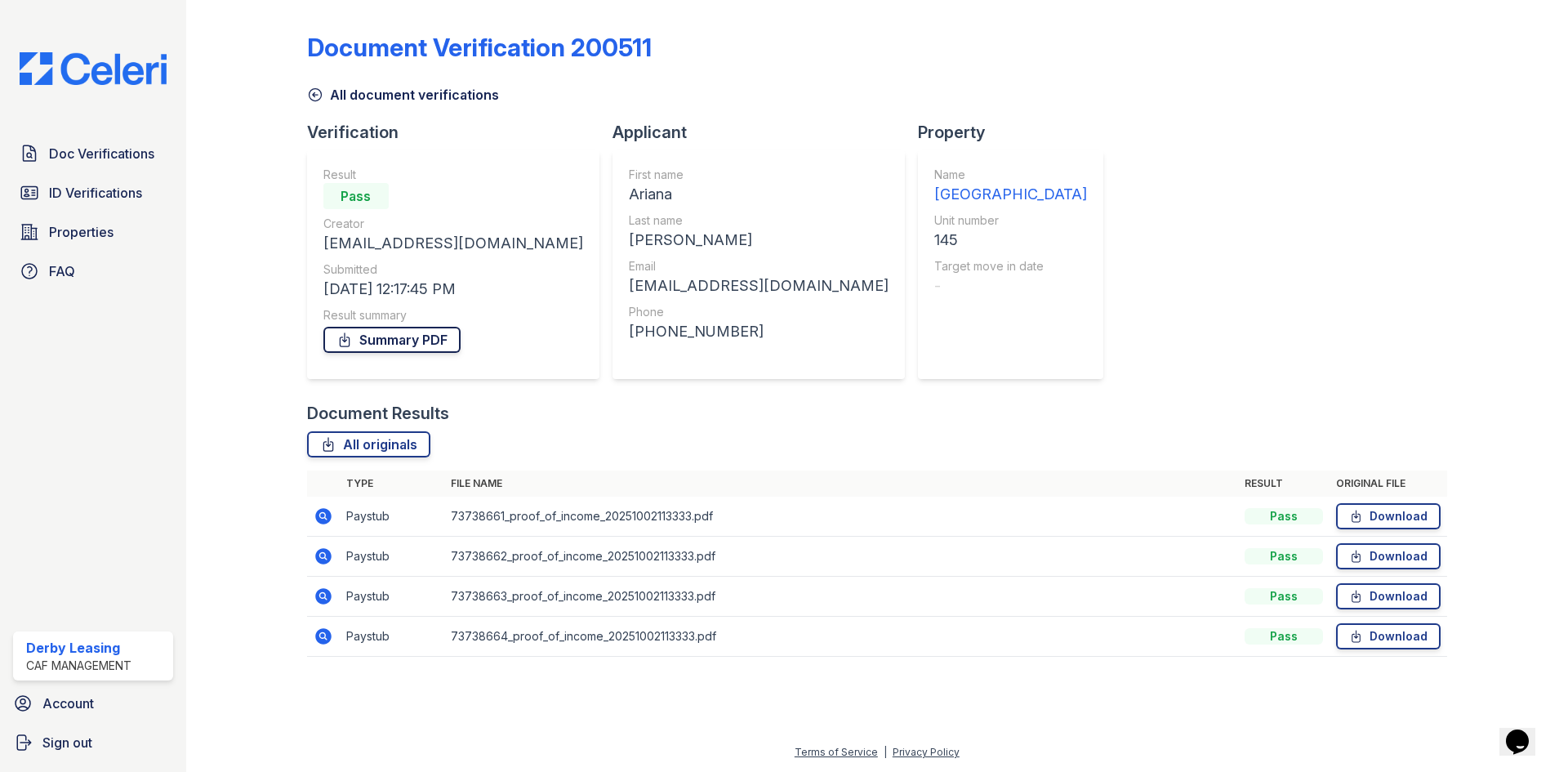
click at [395, 341] on link "Summary PDF" at bounding box center [391, 340] width 137 height 26
click at [382, 343] on link "Summary PDF" at bounding box center [391, 340] width 137 height 26
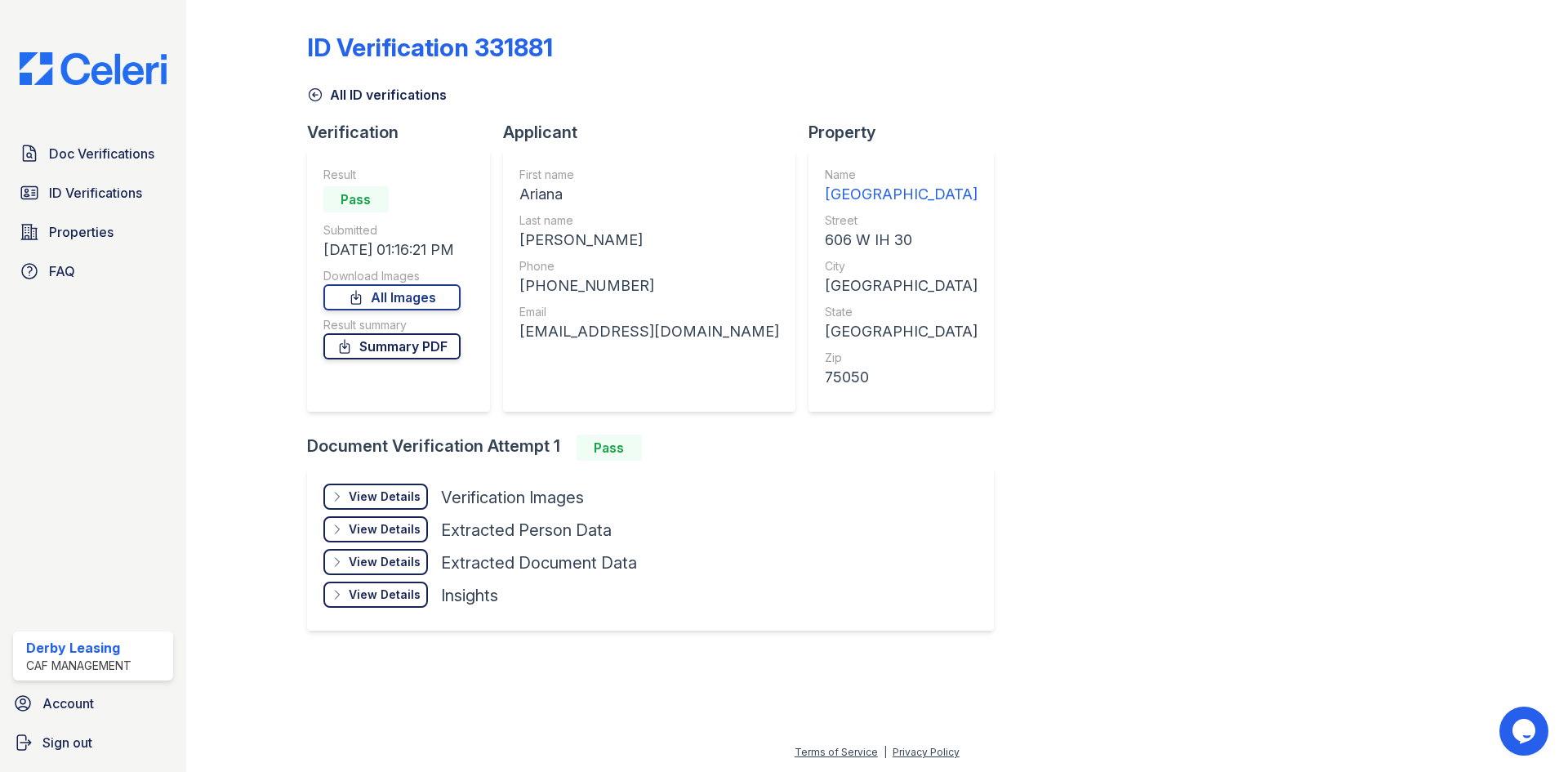
click at [394, 353] on link "Summary PDF" at bounding box center [391, 346] width 137 height 26
